Goal: Check status: Check status

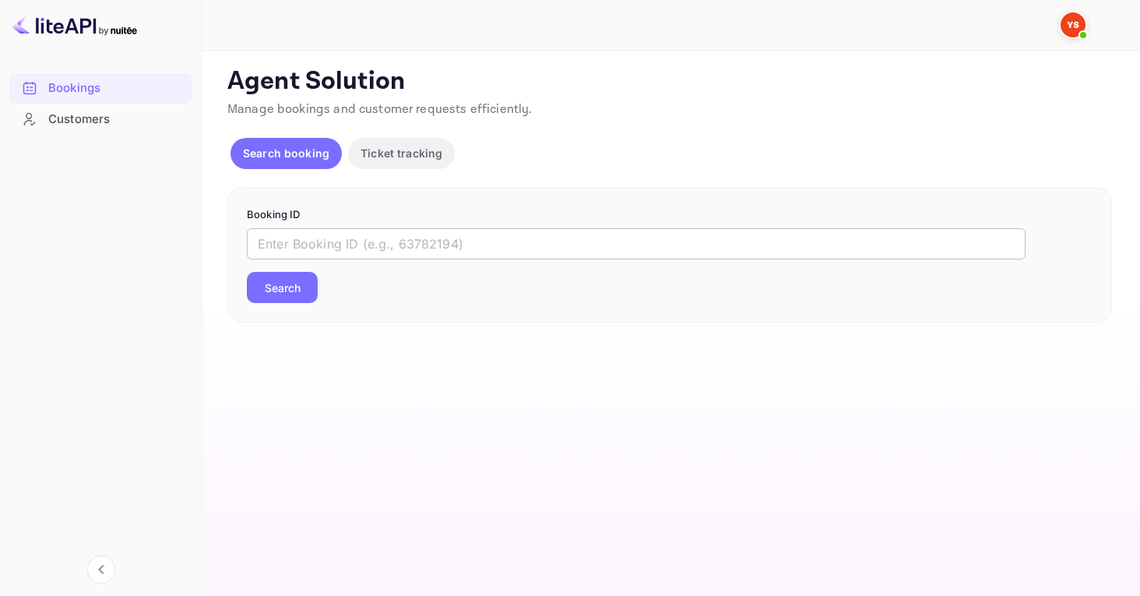
click at [311, 250] on input "text" at bounding box center [636, 243] width 778 height 31
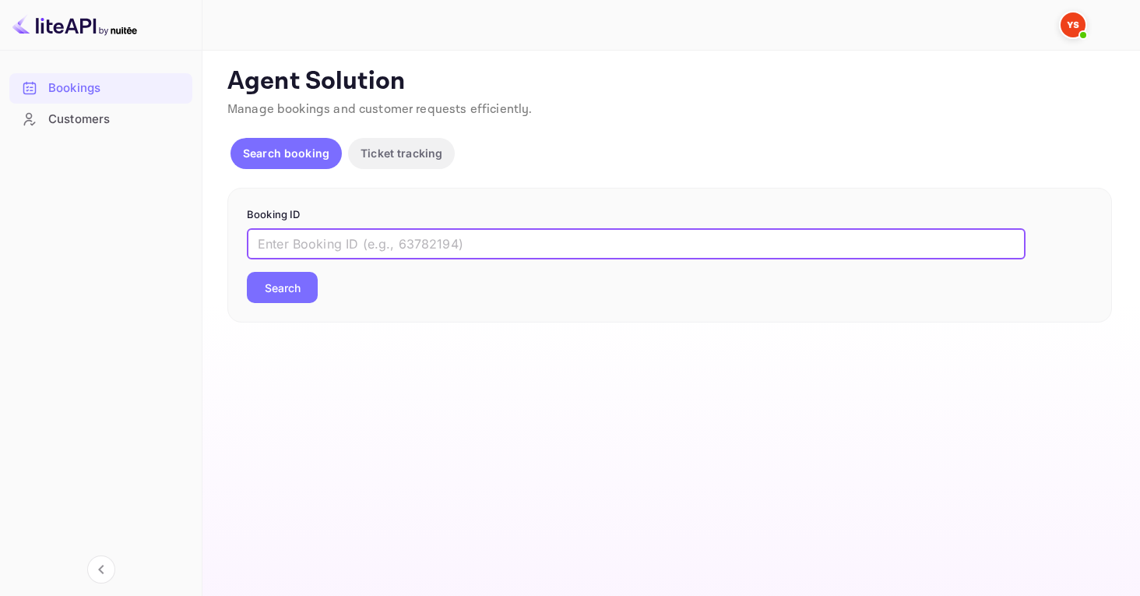
paste input "9025971"
click at [293, 286] on button "Search" at bounding box center [282, 287] width 71 height 31
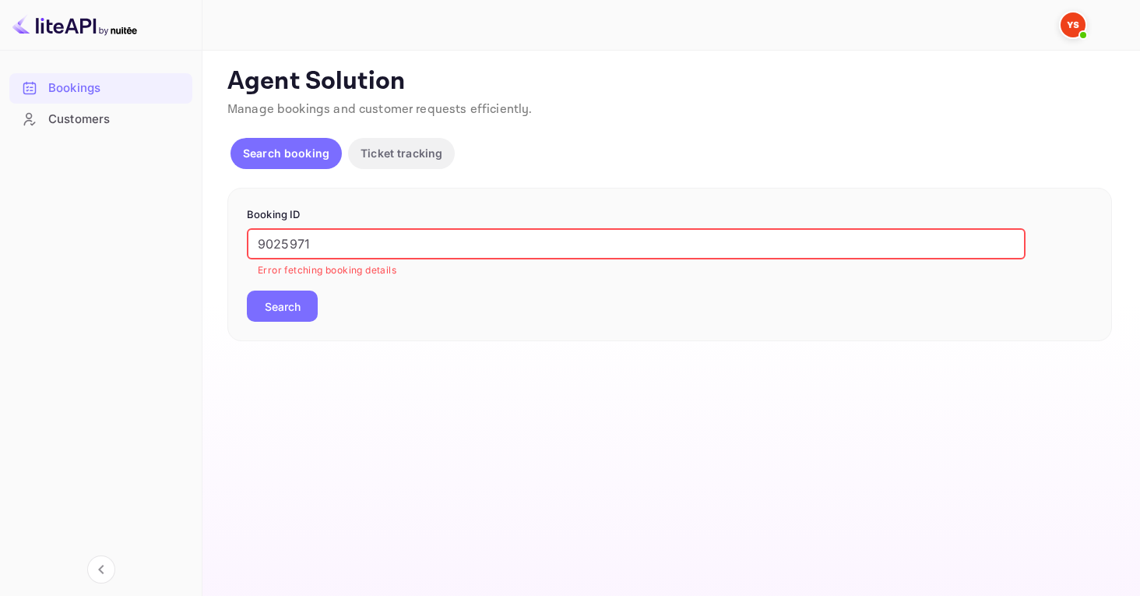
click at [260, 242] on input "9025971" at bounding box center [636, 243] width 778 height 31
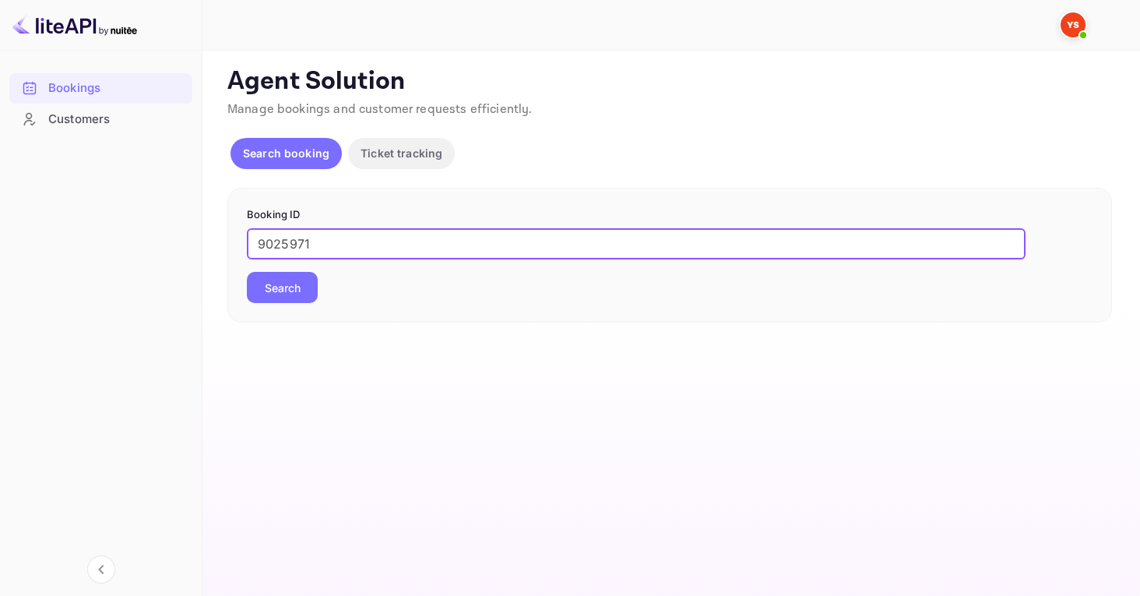
type input "9025971"
click at [297, 301] on button "Search" at bounding box center [282, 287] width 71 height 31
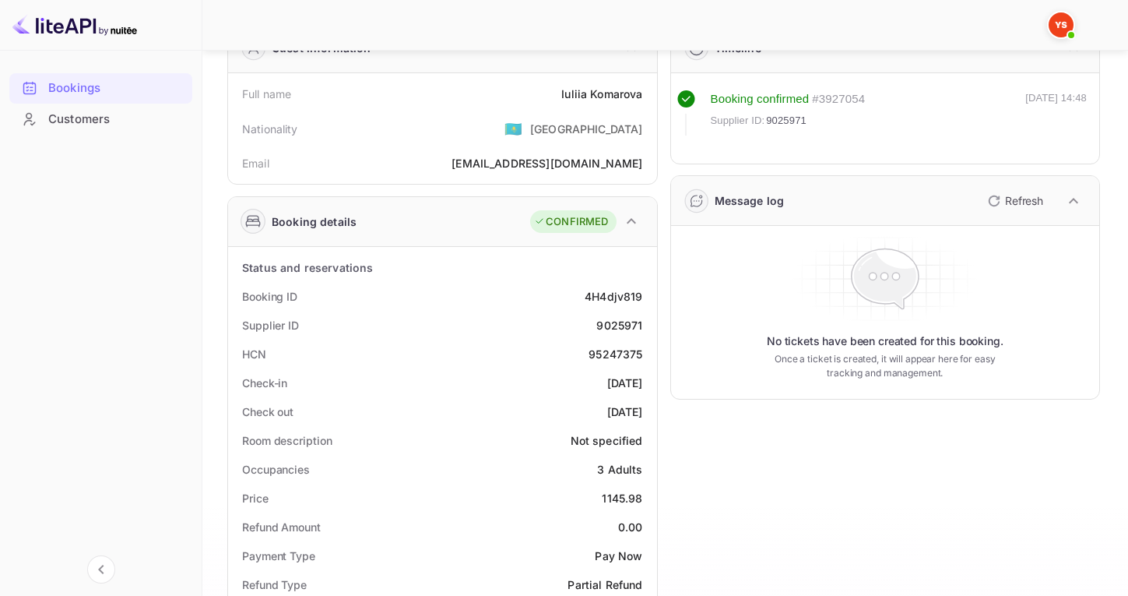
scroll to position [91, 0]
drag, startPoint x: 592, startPoint y: 320, endPoint x: 650, endPoint y: 322, distance: 58.4
copy div "9025971"
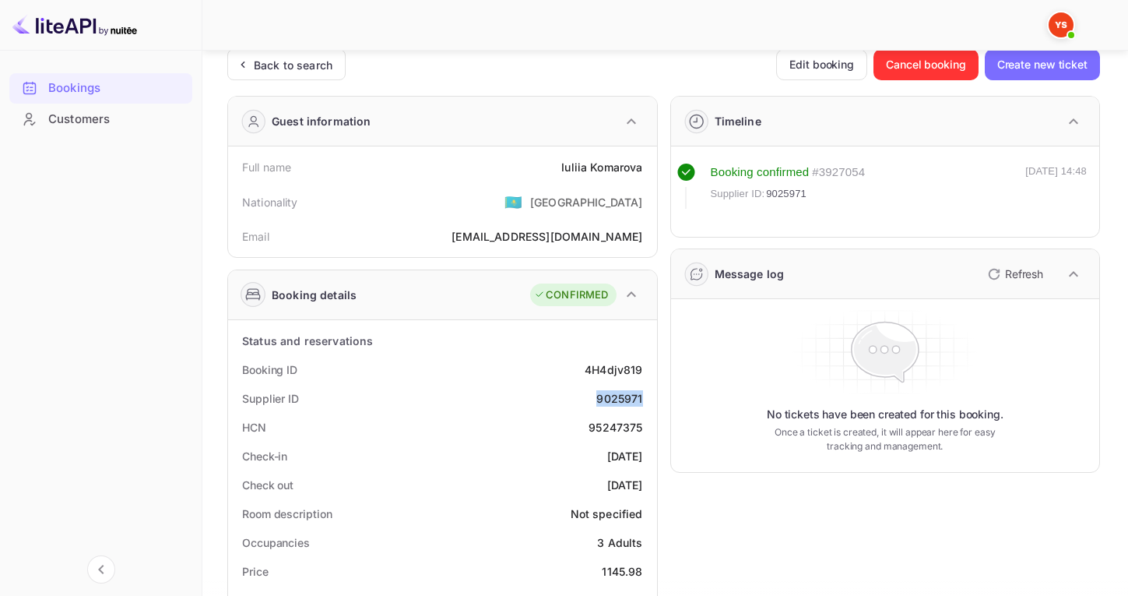
scroll to position [0, 0]
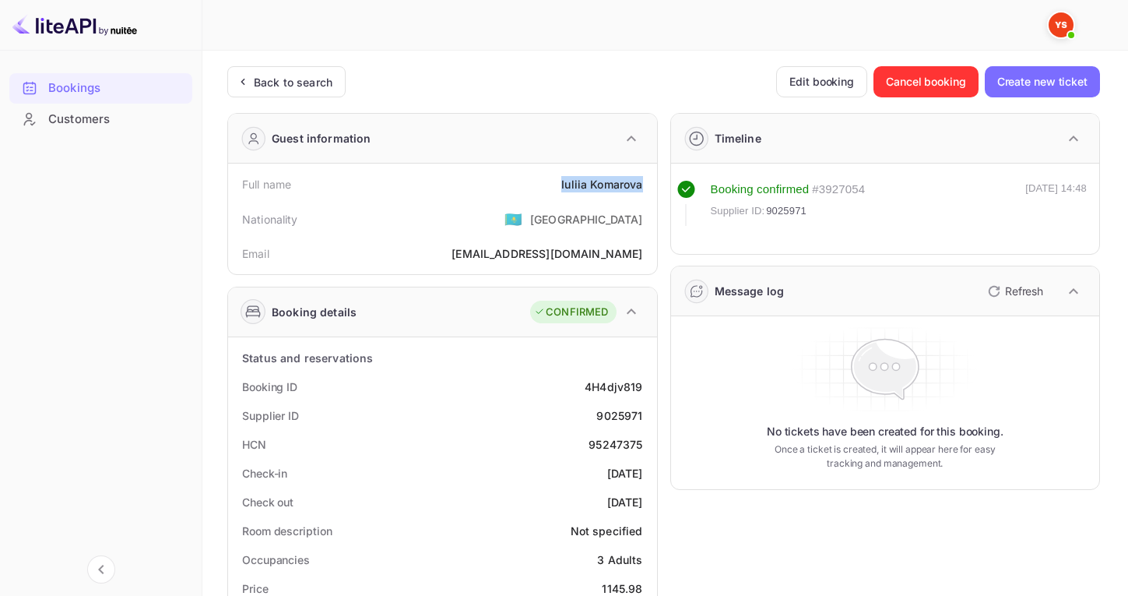
drag, startPoint x: 557, startPoint y: 182, endPoint x: 655, endPoint y: 185, distance: 97.4
click at [655, 185] on div "Full name [PERSON_NAME] Nationality 🇰🇿 [DEMOGRAPHIC_DATA] Email [EMAIL_ADDRESS]…" at bounding box center [442, 218] width 429 height 111
copy div "[PERSON_NAME]"
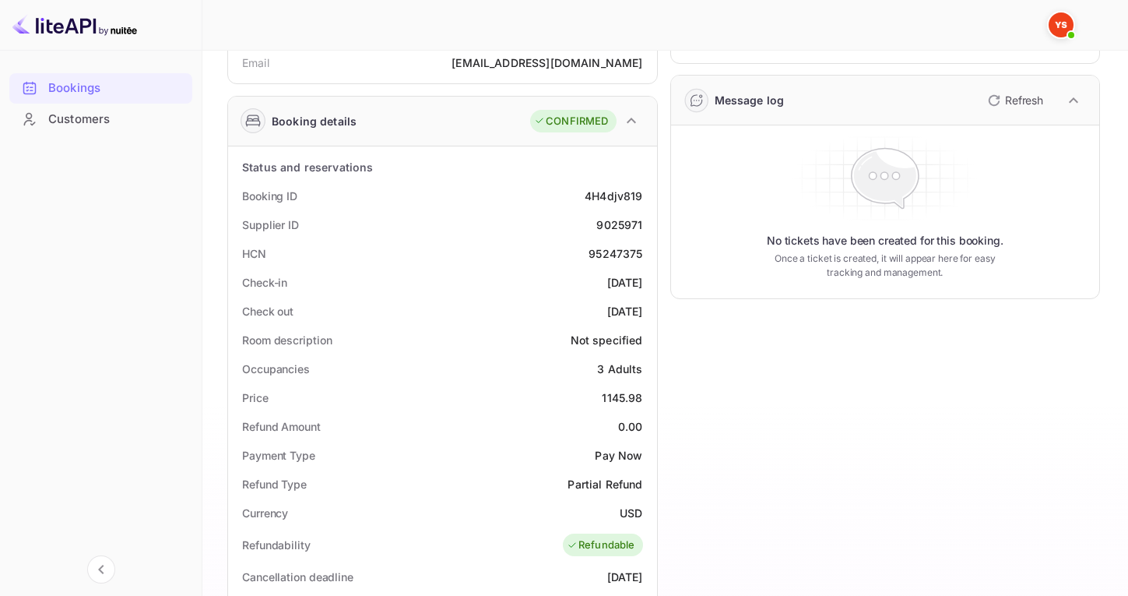
scroll to position [279, 0]
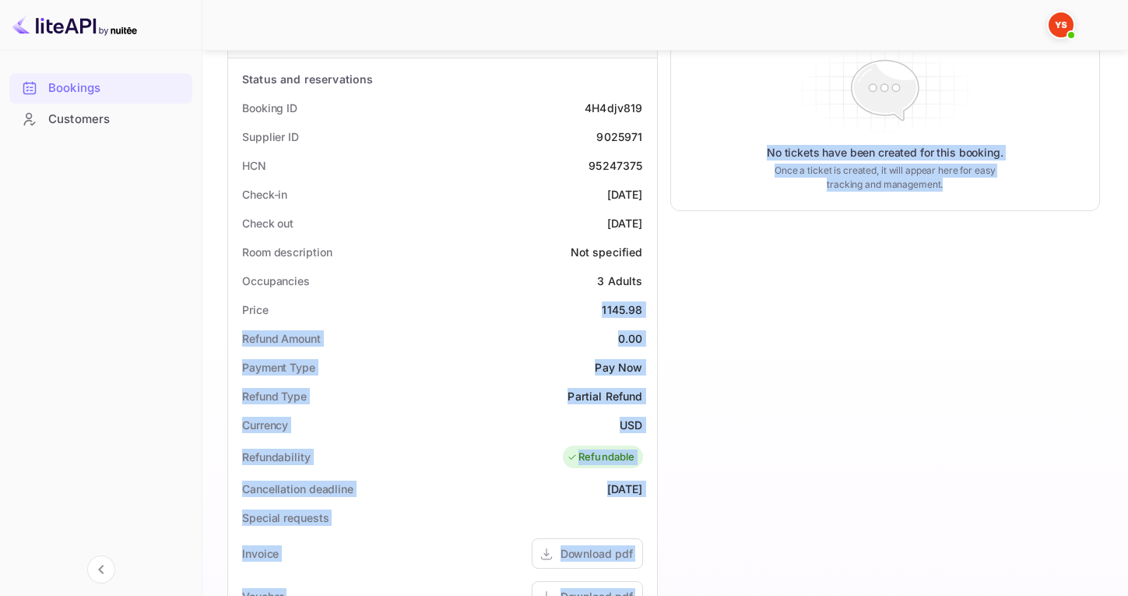
drag, startPoint x: 599, startPoint y: 314, endPoint x: 669, endPoint y: 304, distance: 70.7
click at [669, 304] on div "Guest information Full name [PERSON_NAME] Nationality 🇰🇿 [DEMOGRAPHIC_DATA] Ema…" at bounding box center [657, 375] width 885 height 1106
click at [658, 322] on div "Timeline Booking confirmed # 3927054 Supplier ID: 9025971 [DATE] 14:48 Message …" at bounding box center [879, 375] width 443 height 1106
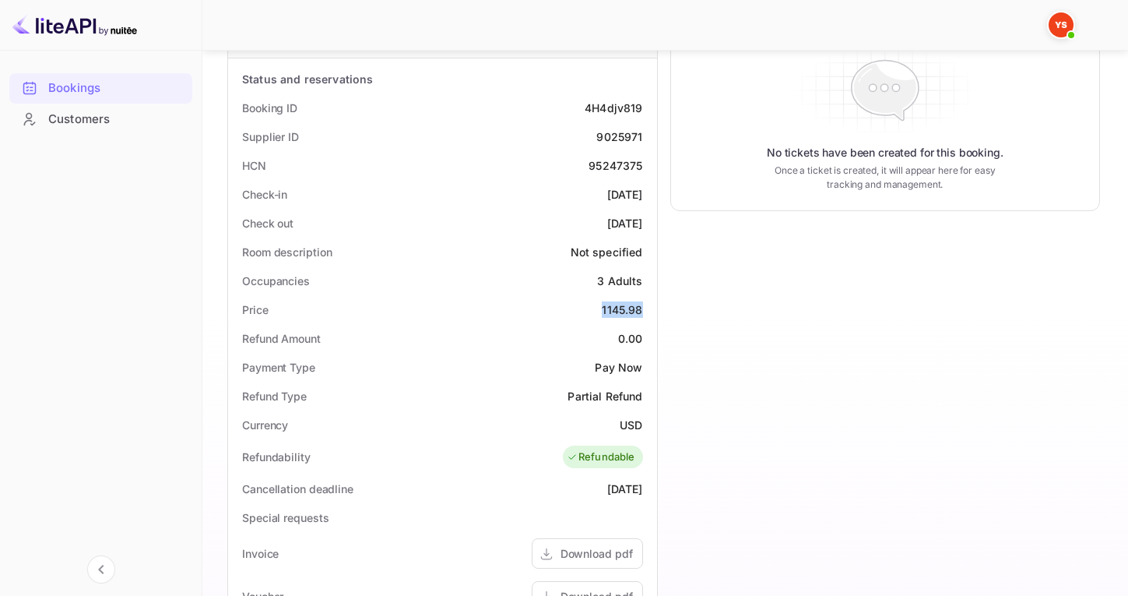
drag, startPoint x: 602, startPoint y: 308, endPoint x: 644, endPoint y: 306, distance: 42.1
click at [644, 306] on div "Price 1145.98" at bounding box center [442, 309] width 416 height 29
copy div "1145.98"
click at [658, 339] on div "Timeline Booking confirmed # 3927054 Supplier ID: 9025971 [DATE] 14:48 Message …" at bounding box center [879, 375] width 443 height 1106
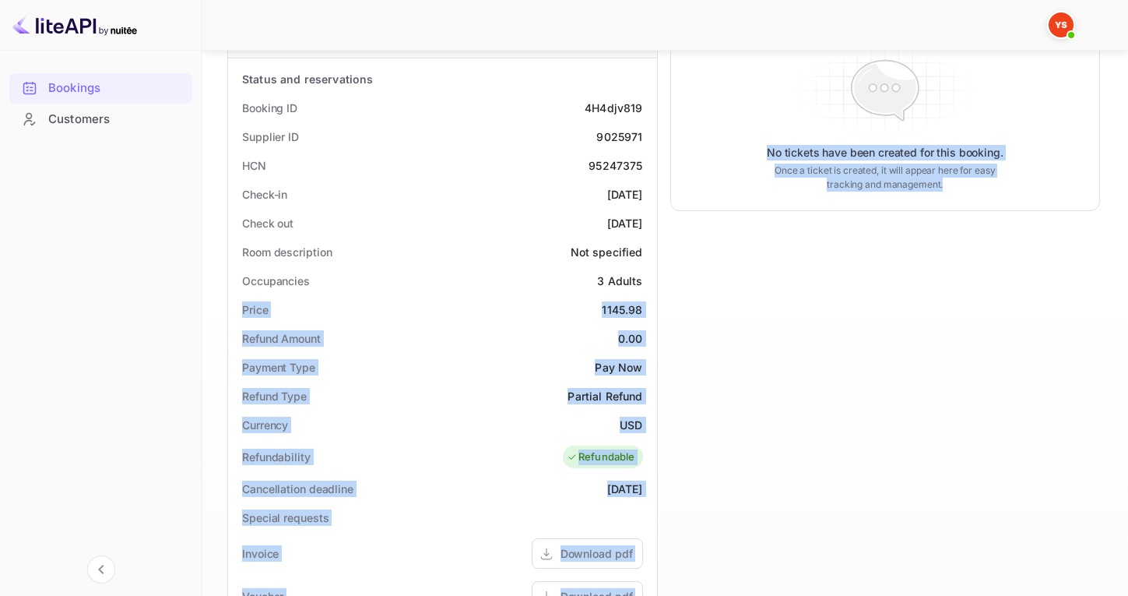
drag, startPoint x: 239, startPoint y: 313, endPoint x: 701, endPoint y: 323, distance: 462.5
click at [701, 323] on div "Guest information Full name [PERSON_NAME] Nationality 🇰🇿 [DEMOGRAPHIC_DATA] Ema…" at bounding box center [657, 375] width 885 height 1106
click at [662, 347] on div "Timeline Booking confirmed # 3927054 Supplier ID: 9025971 [DATE] 14:48 Message …" at bounding box center [879, 375] width 443 height 1106
